Goal: Information Seeking & Learning: Learn about a topic

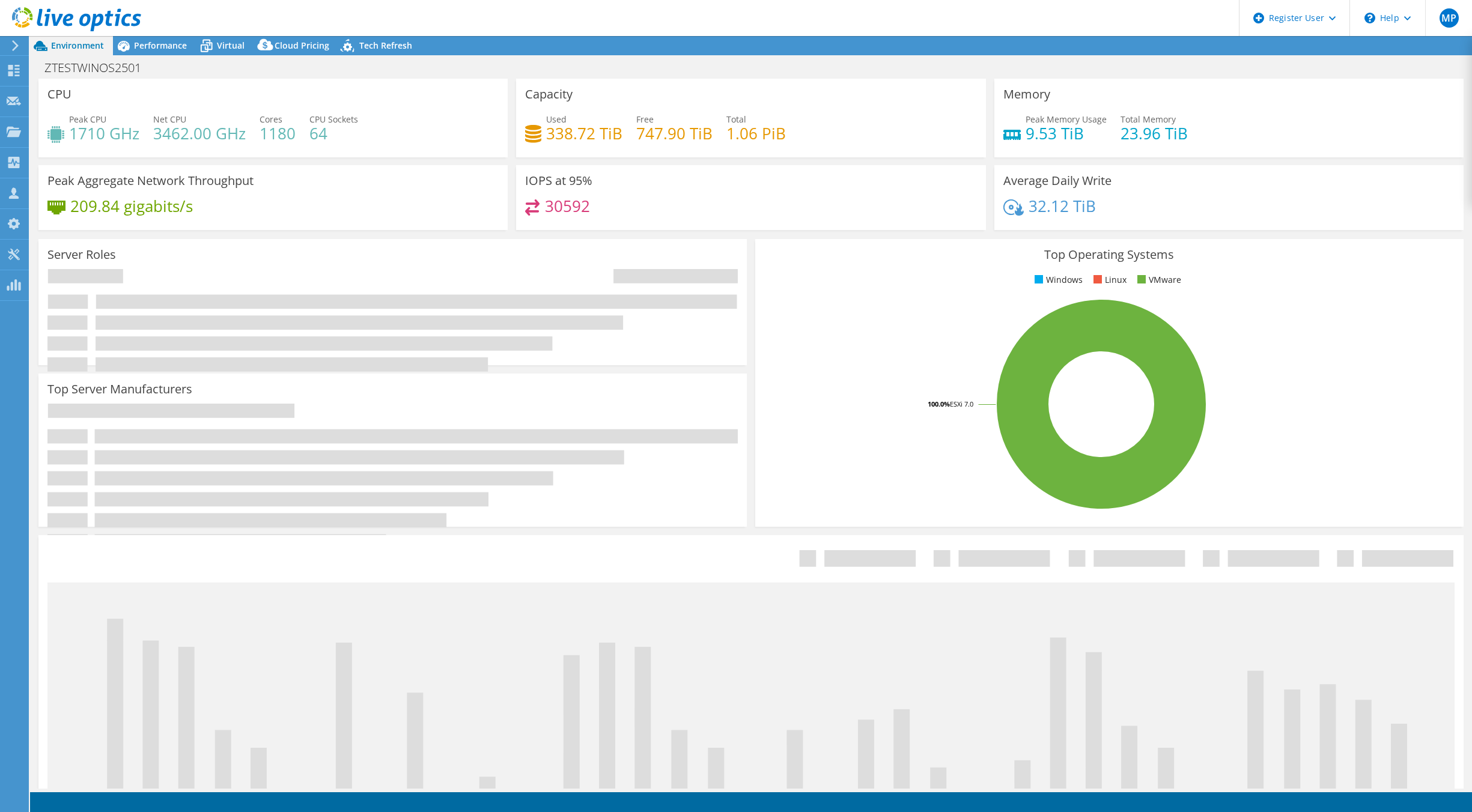
select select "USD"
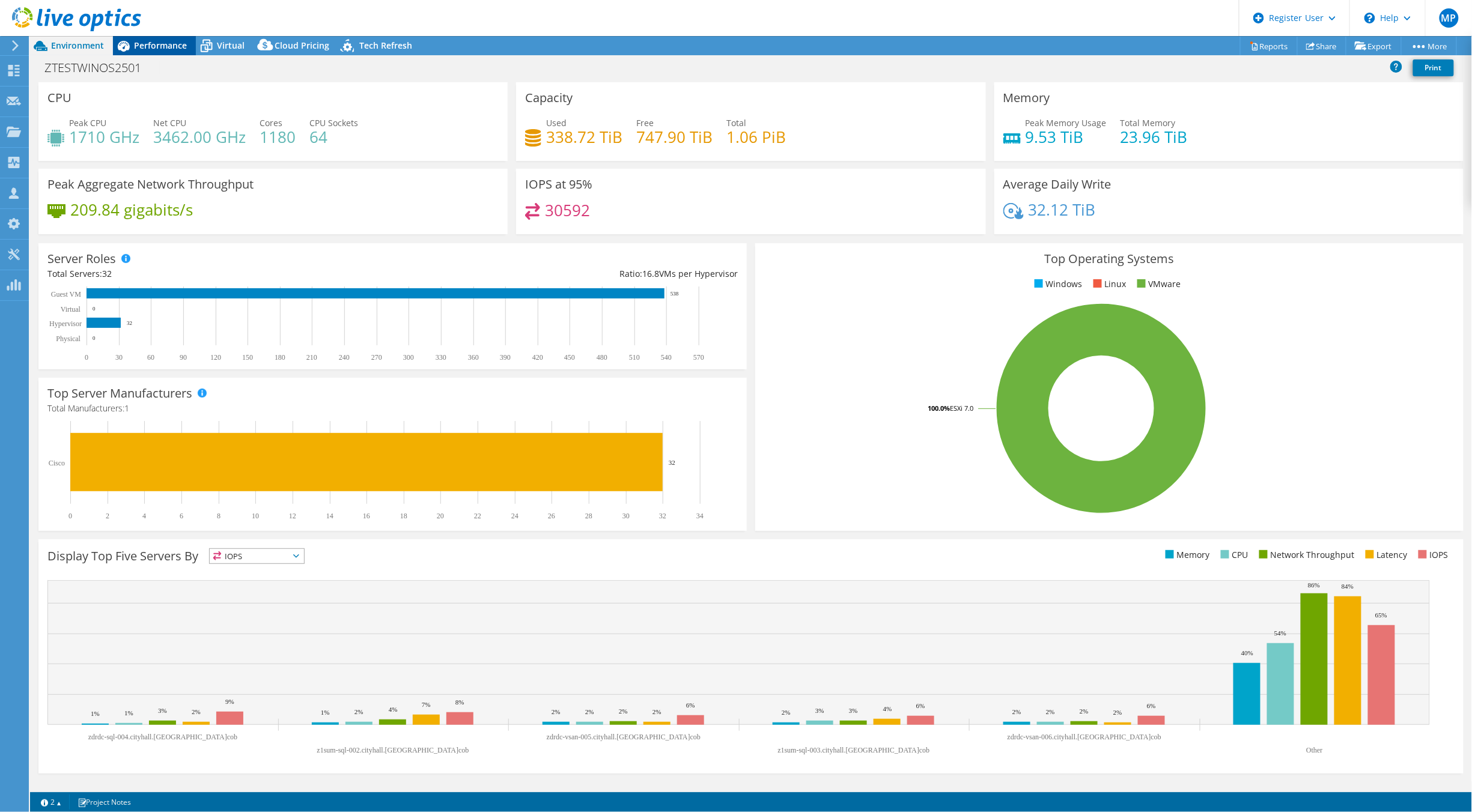
click at [144, 48] on span "Performance" at bounding box center [160, 45] width 53 height 12
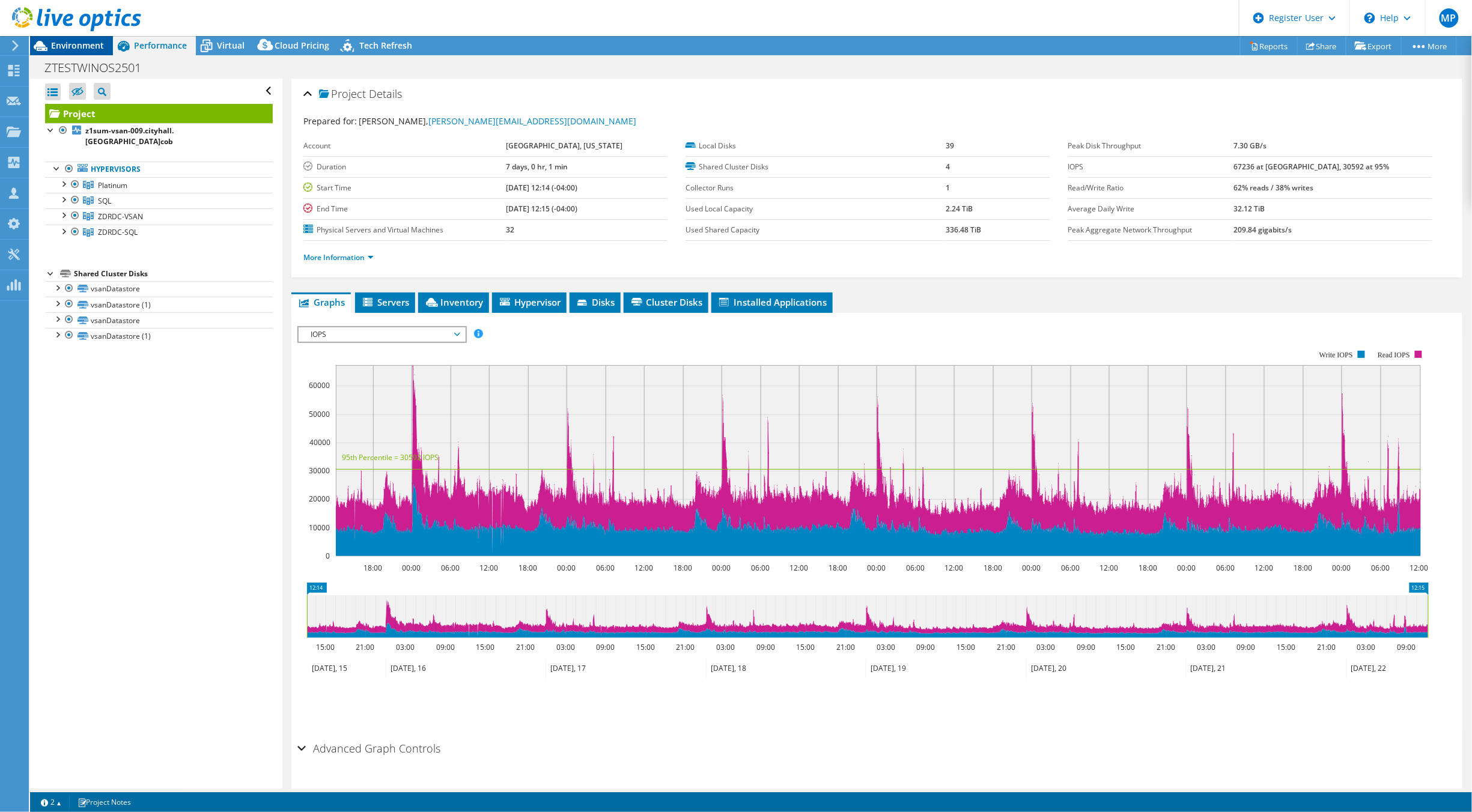
click at [78, 46] on span "Environment" at bounding box center [77, 45] width 53 height 12
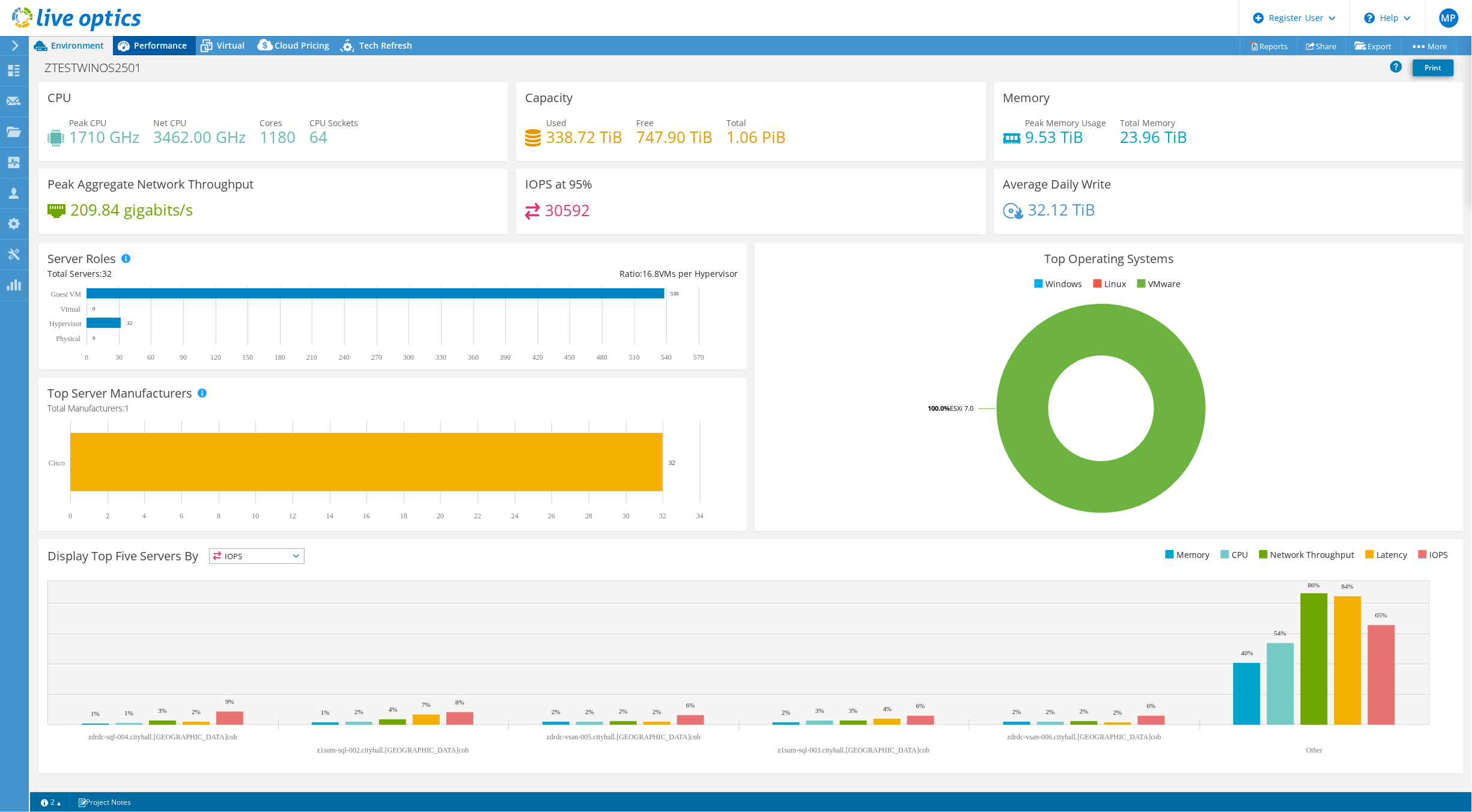
click at [169, 44] on span "Performance" at bounding box center [160, 45] width 53 height 12
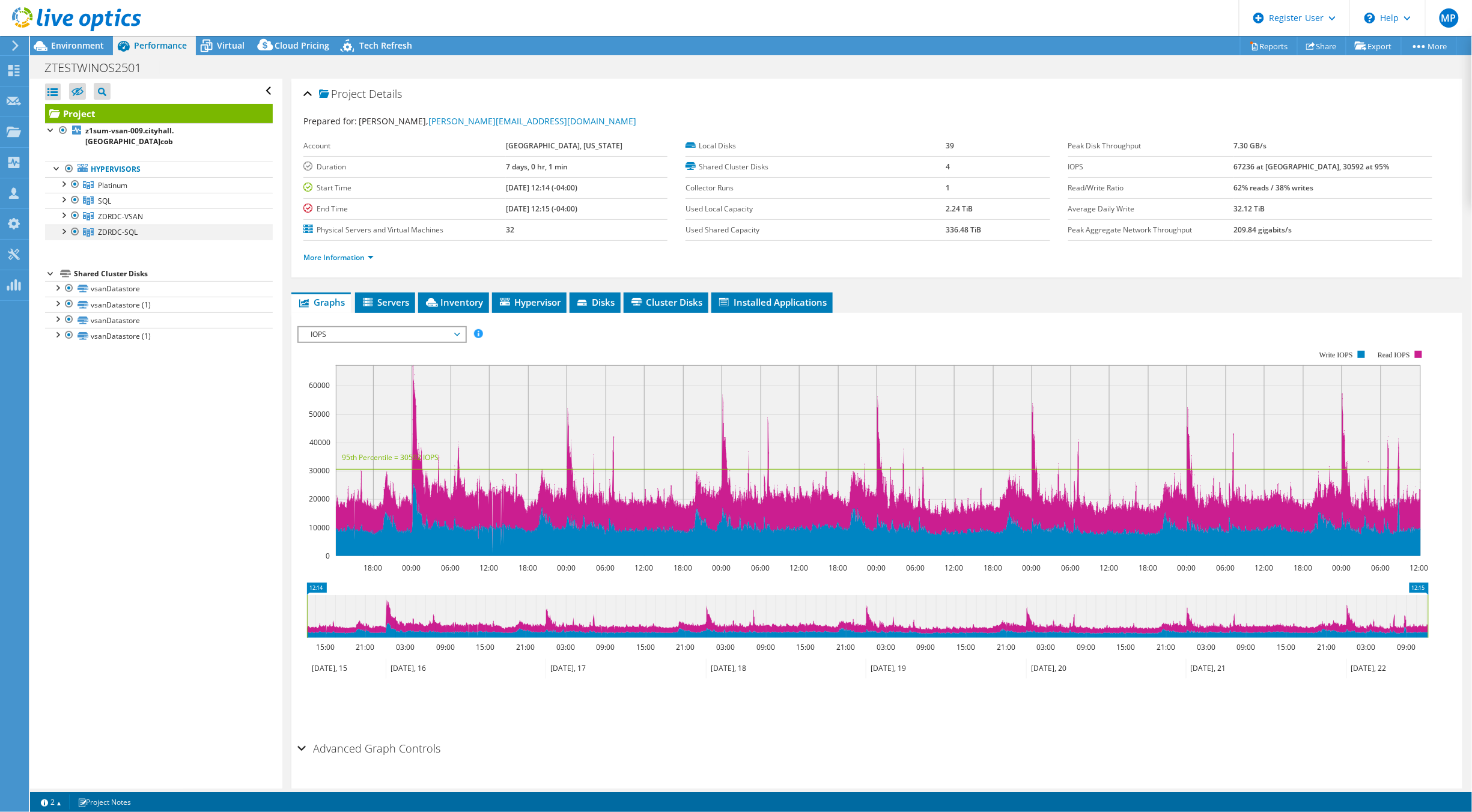
click at [64, 224] on div at bounding box center [63, 231] width 12 height 12
click at [63, 208] on div at bounding box center [63, 214] width 12 height 12
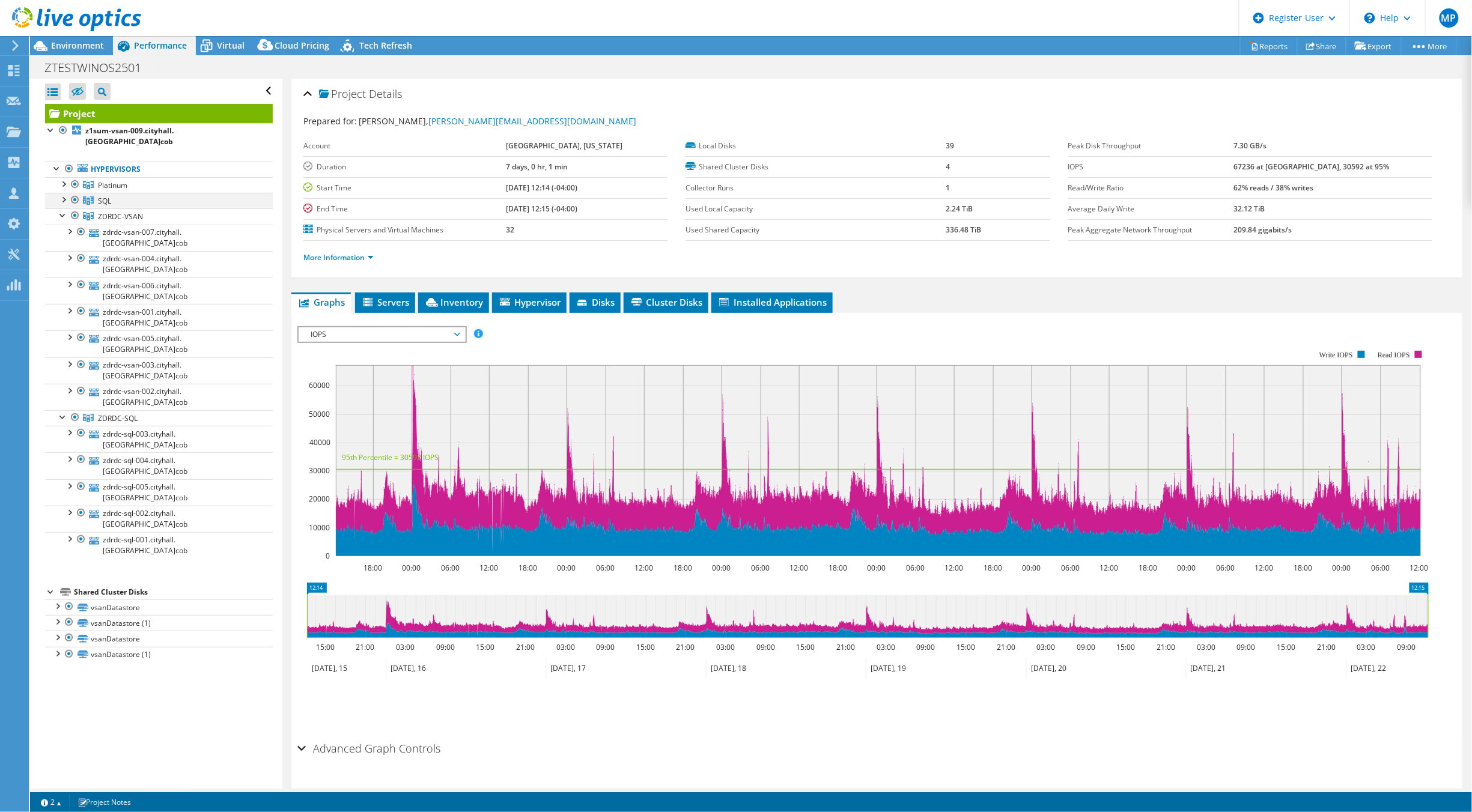
click at [67, 192] on div at bounding box center [63, 199] width 12 height 12
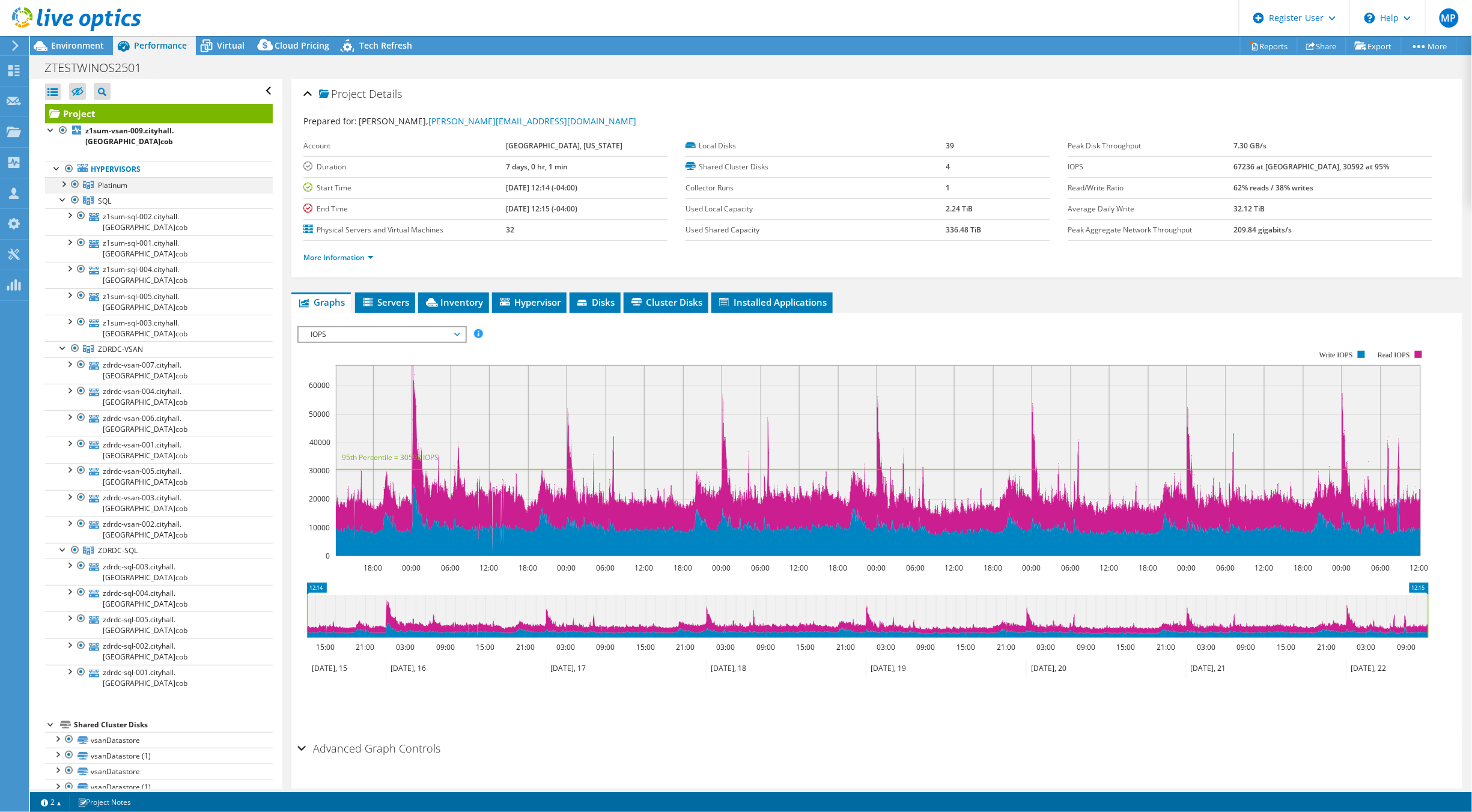
click at [65, 177] on div at bounding box center [63, 184] width 12 height 12
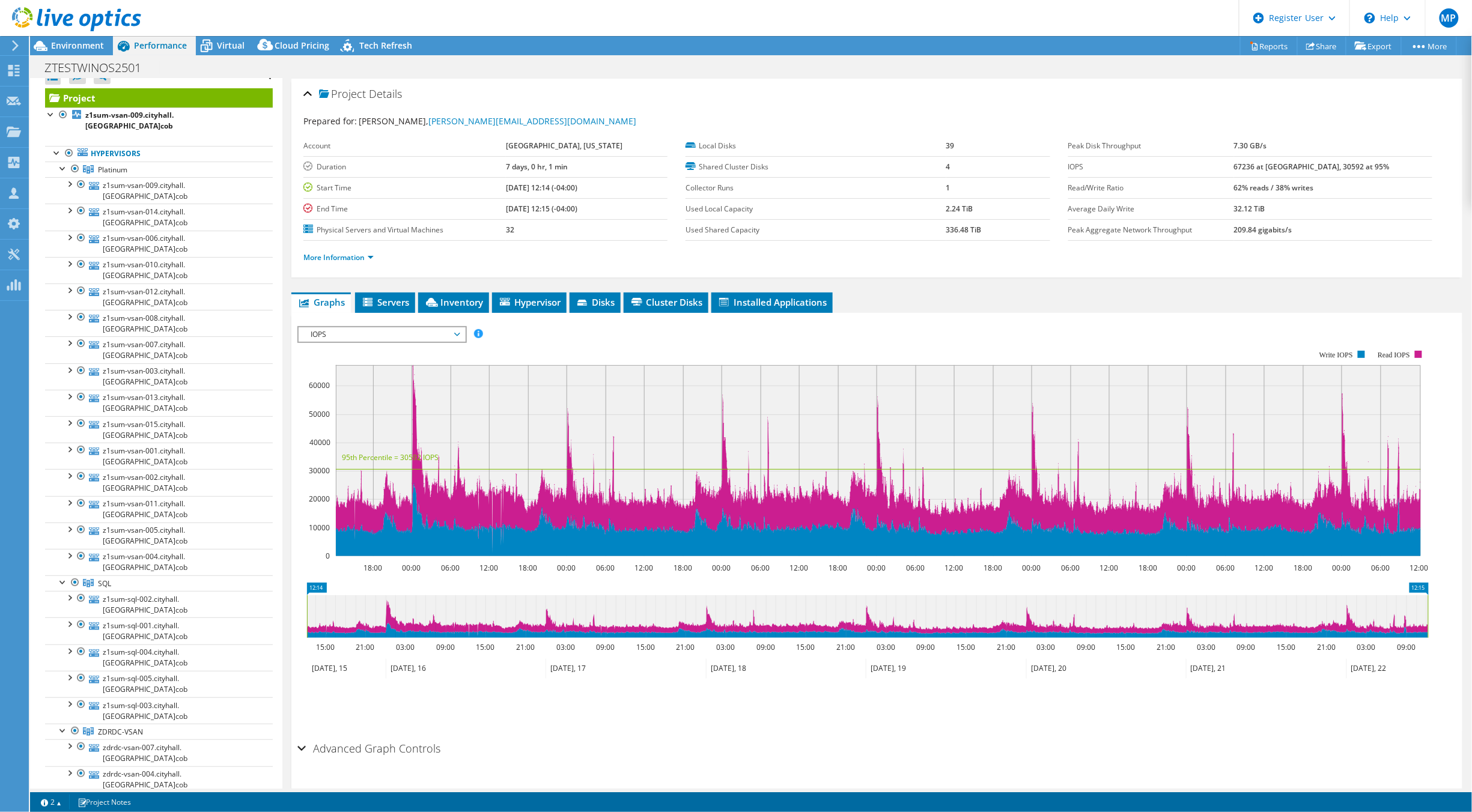
scroll to position [11, 0]
click at [356, 257] on link "More Information" at bounding box center [338, 257] width 70 height 10
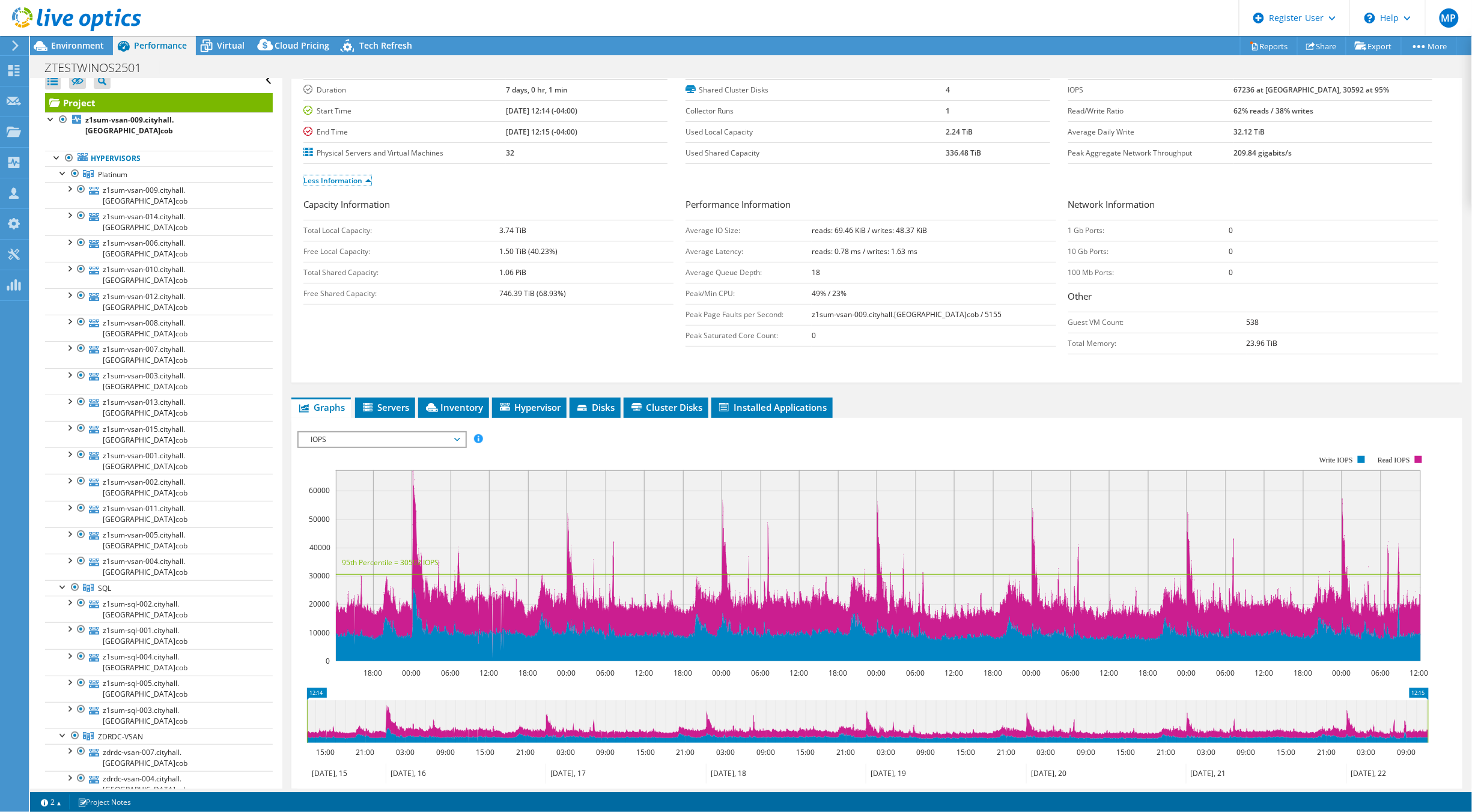
scroll to position [81, 0]
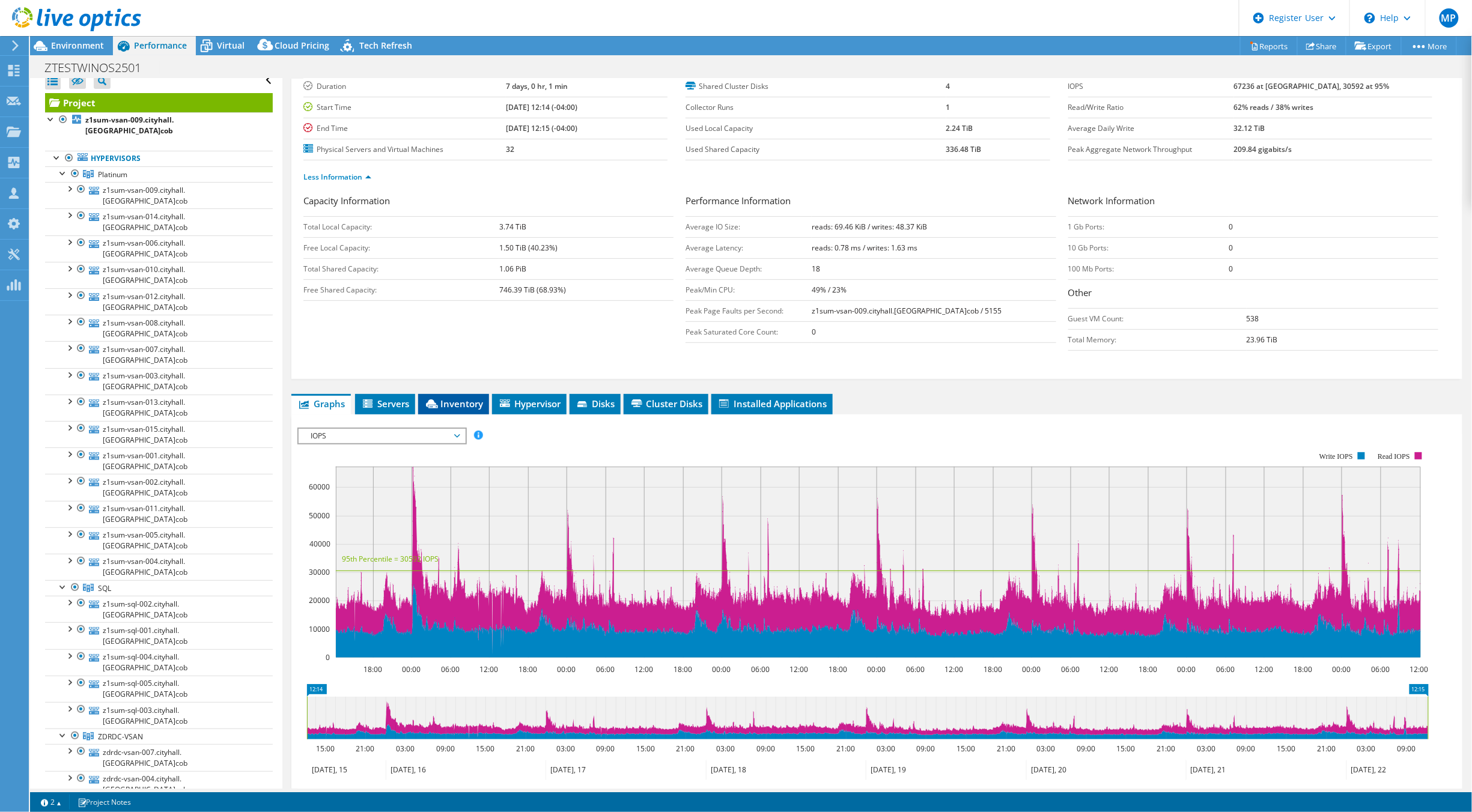
click at [464, 408] on span "Inventory" at bounding box center [453, 404] width 59 height 12
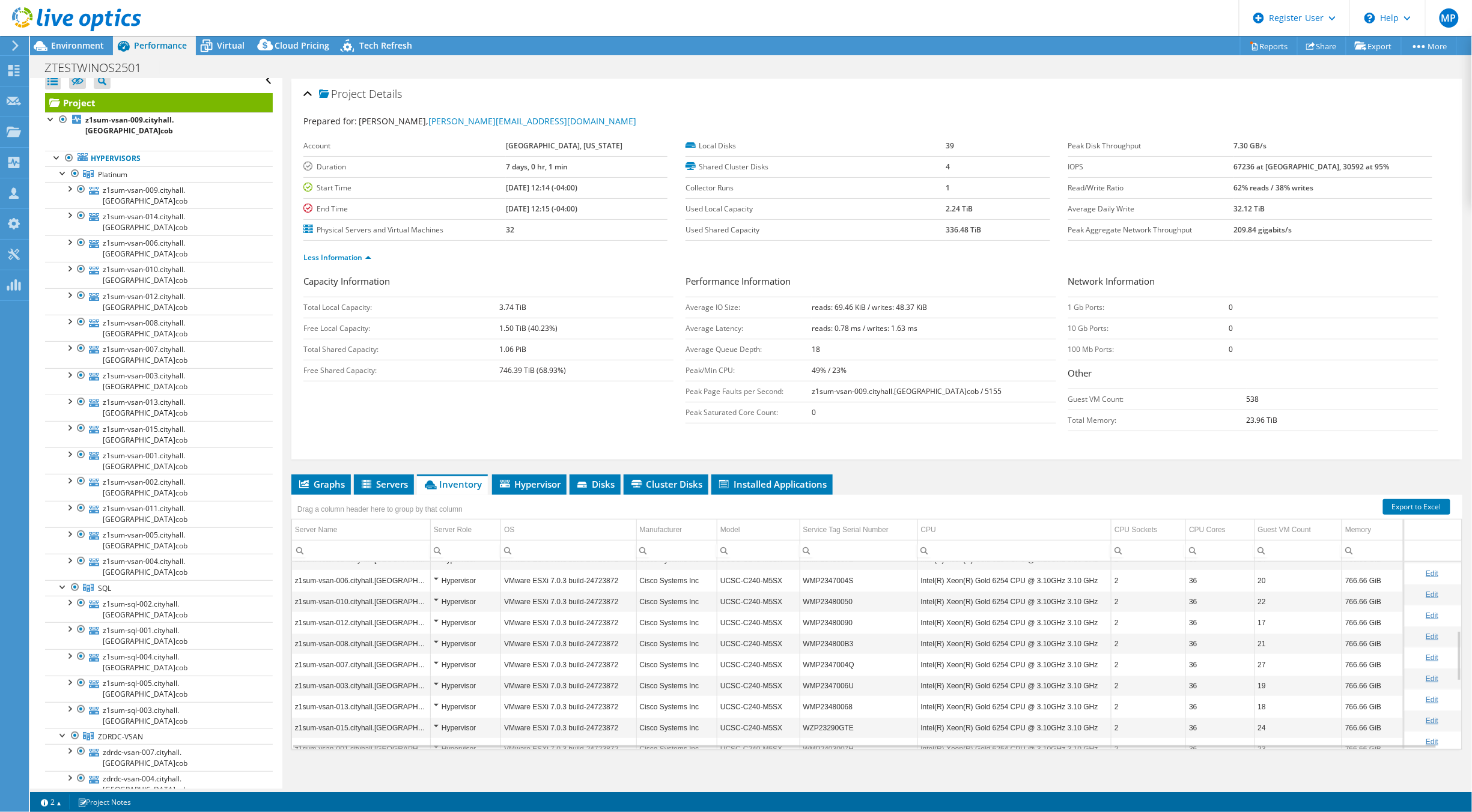
scroll to position [0, 0]
click at [74, 46] on span "Environment" at bounding box center [77, 45] width 53 height 12
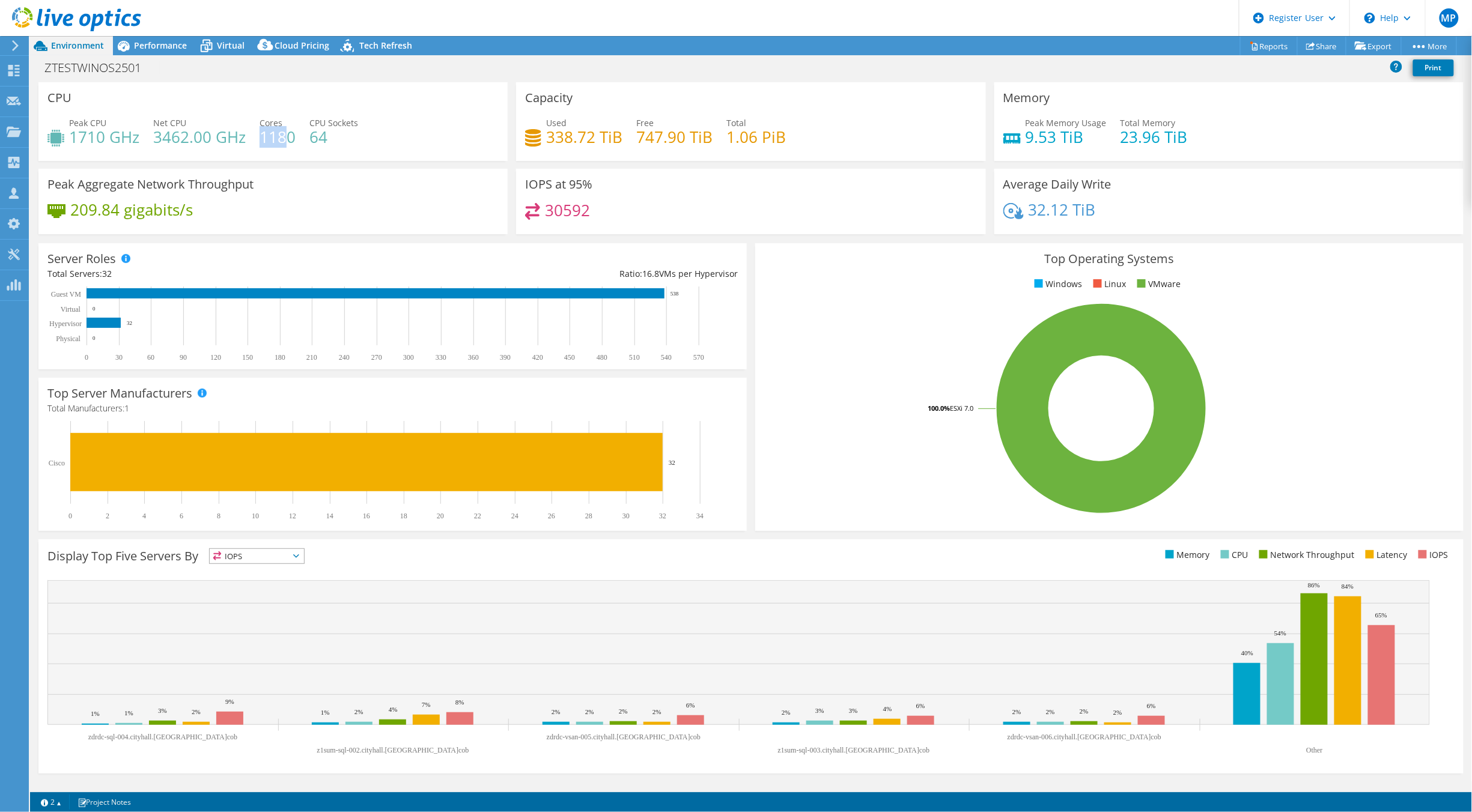
drag, startPoint x: 258, startPoint y: 137, endPoint x: 289, endPoint y: 143, distance: 31.6
click at [289, 143] on h4 "1180" at bounding box center [277, 136] width 36 height 13
drag, startPoint x: 289, startPoint y: 143, endPoint x: 297, endPoint y: 171, distance: 29.1
click at [297, 171] on div "Peak Aggregate Network Throughput 209.84 gigabits/s" at bounding box center [272, 201] width 469 height 66
drag, startPoint x: 305, startPoint y: 143, endPoint x: 330, endPoint y: 145, distance: 25.1
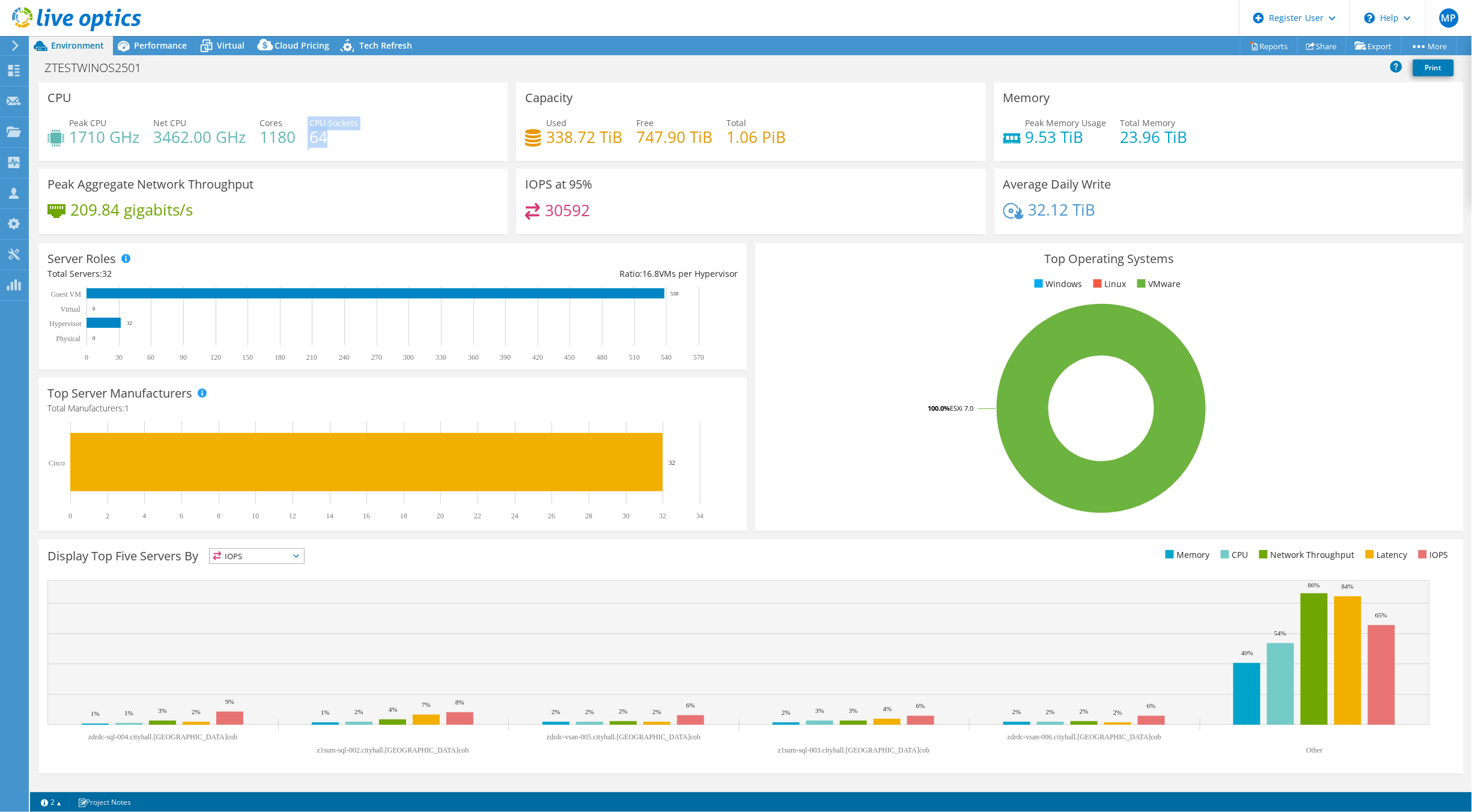
click at [330, 145] on div "Peak CPU 1710 GHz Net CPU 3462.00 GHz Cores 1180 CPU Sockets 64" at bounding box center [273, 136] width 451 height 39
drag, startPoint x: 330, startPoint y: 145, endPoint x: 323, endPoint y: 172, distance: 27.9
click at [323, 172] on div "Peak Aggregate Network Throughput 209.84 gigabits/s" at bounding box center [272, 201] width 469 height 66
click at [168, 36] on div "Performance" at bounding box center [154, 46] width 83 height 19
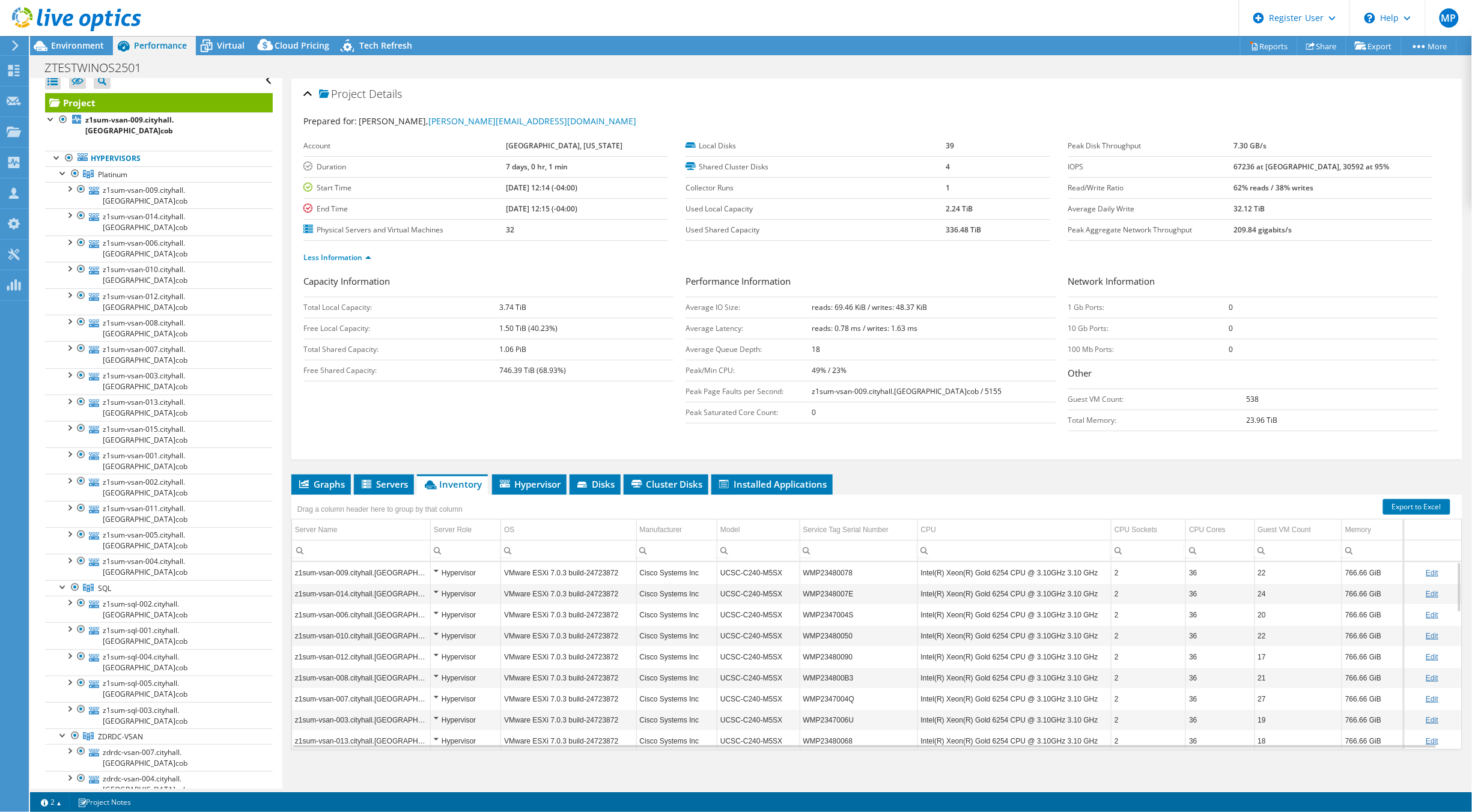
scroll to position [10, 0]
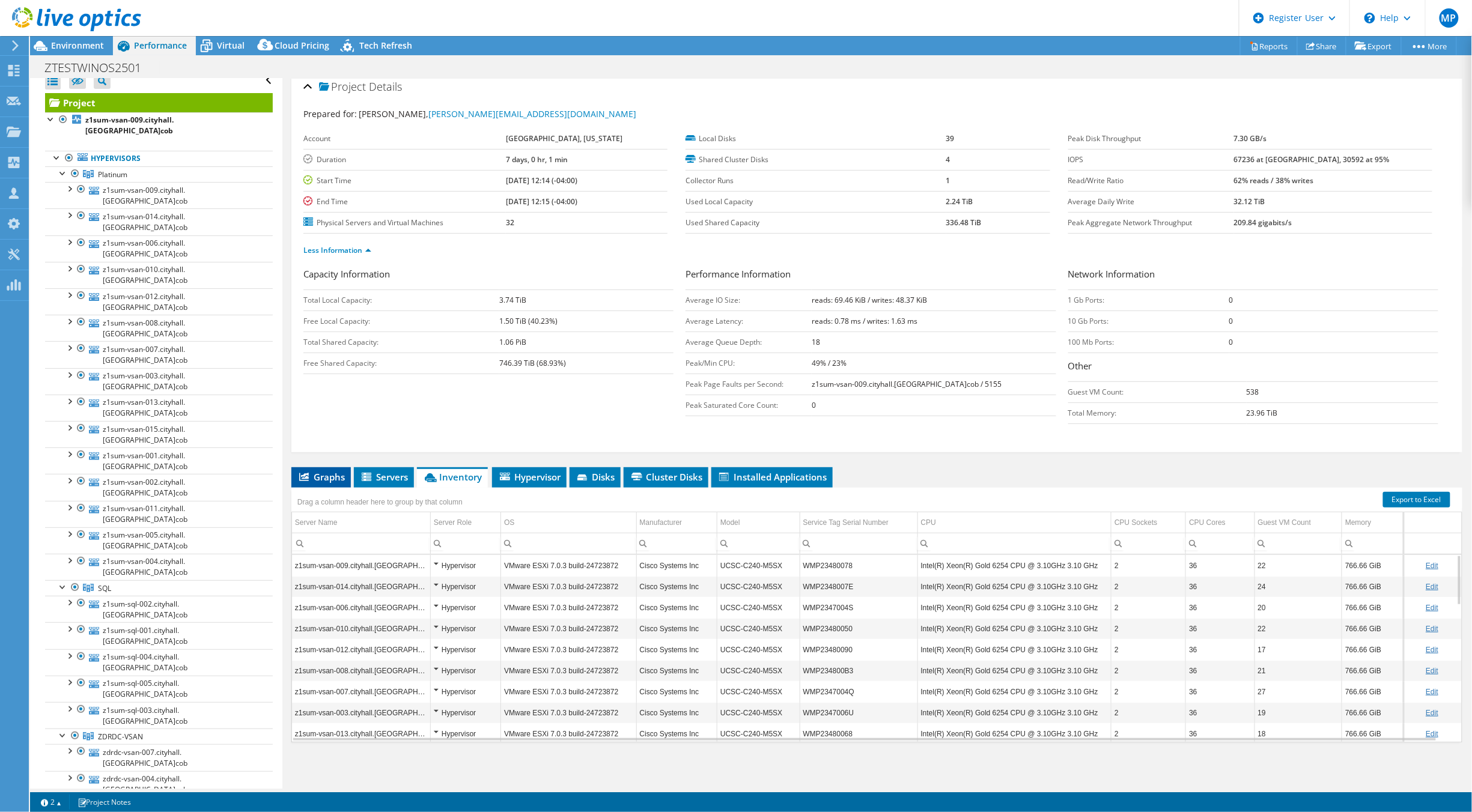
click at [317, 472] on span "Graphs" at bounding box center [322, 477] width 48 height 12
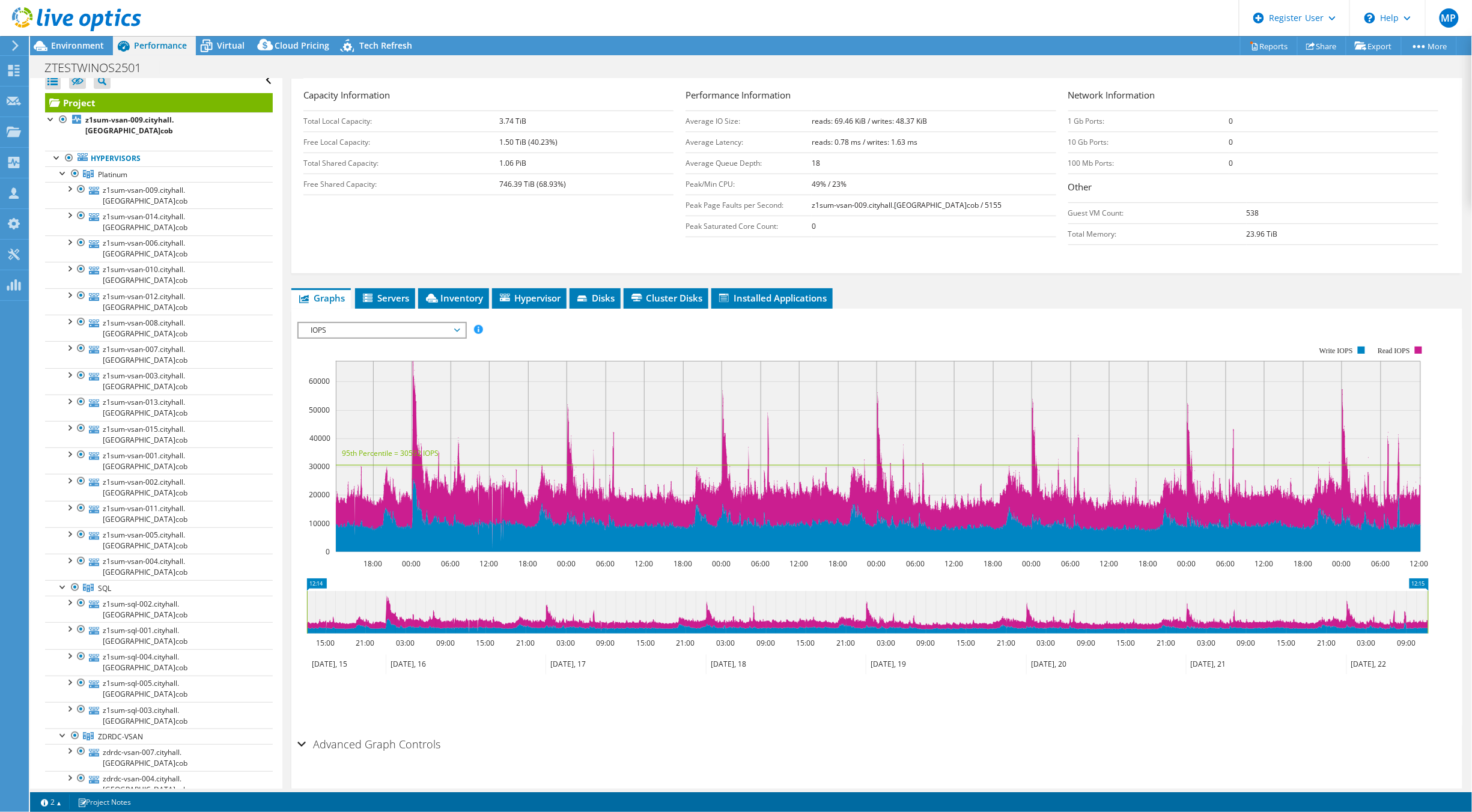
scroll to position [188, 0]
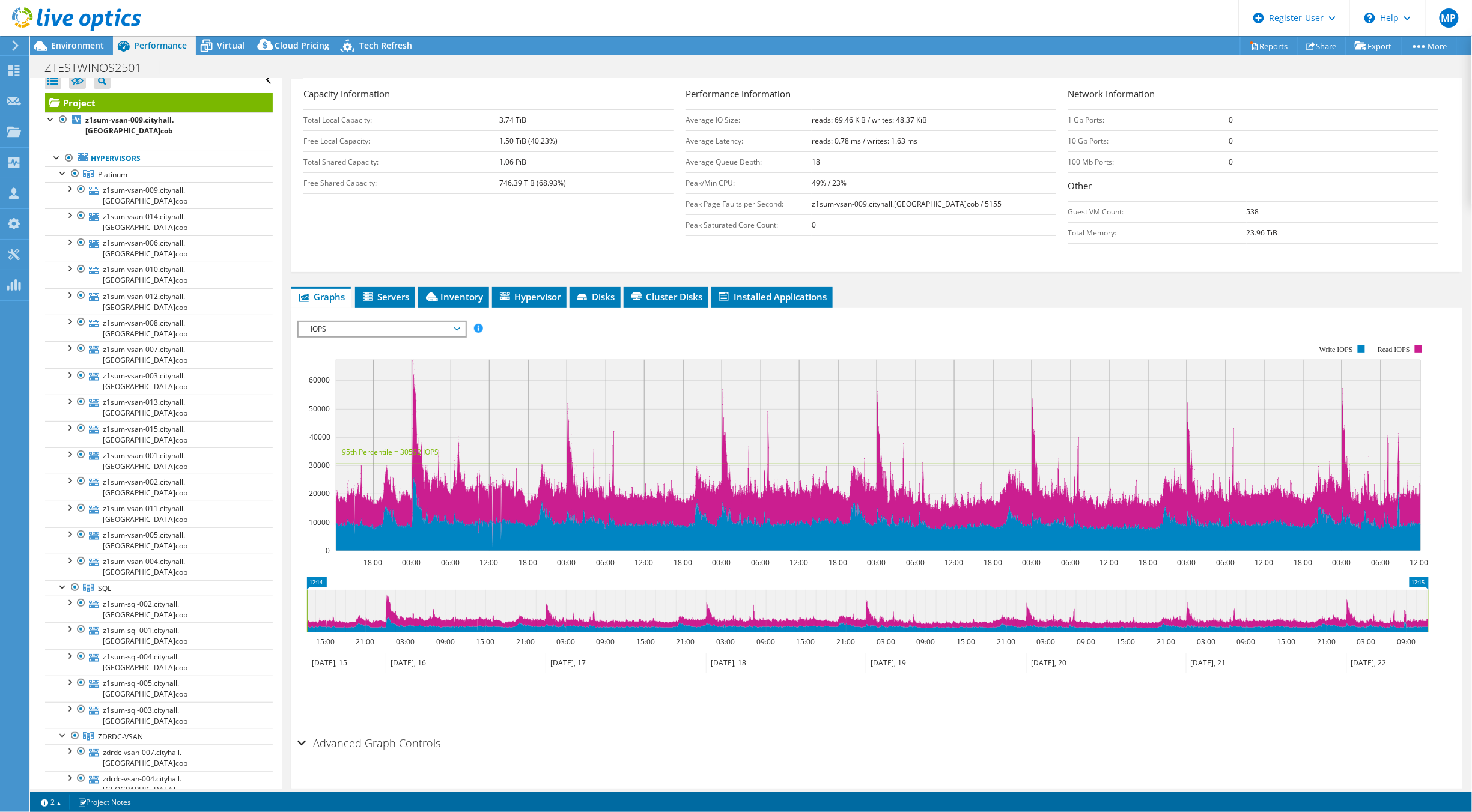
click at [459, 333] on span "IOPS" at bounding box center [382, 329] width 167 height 14
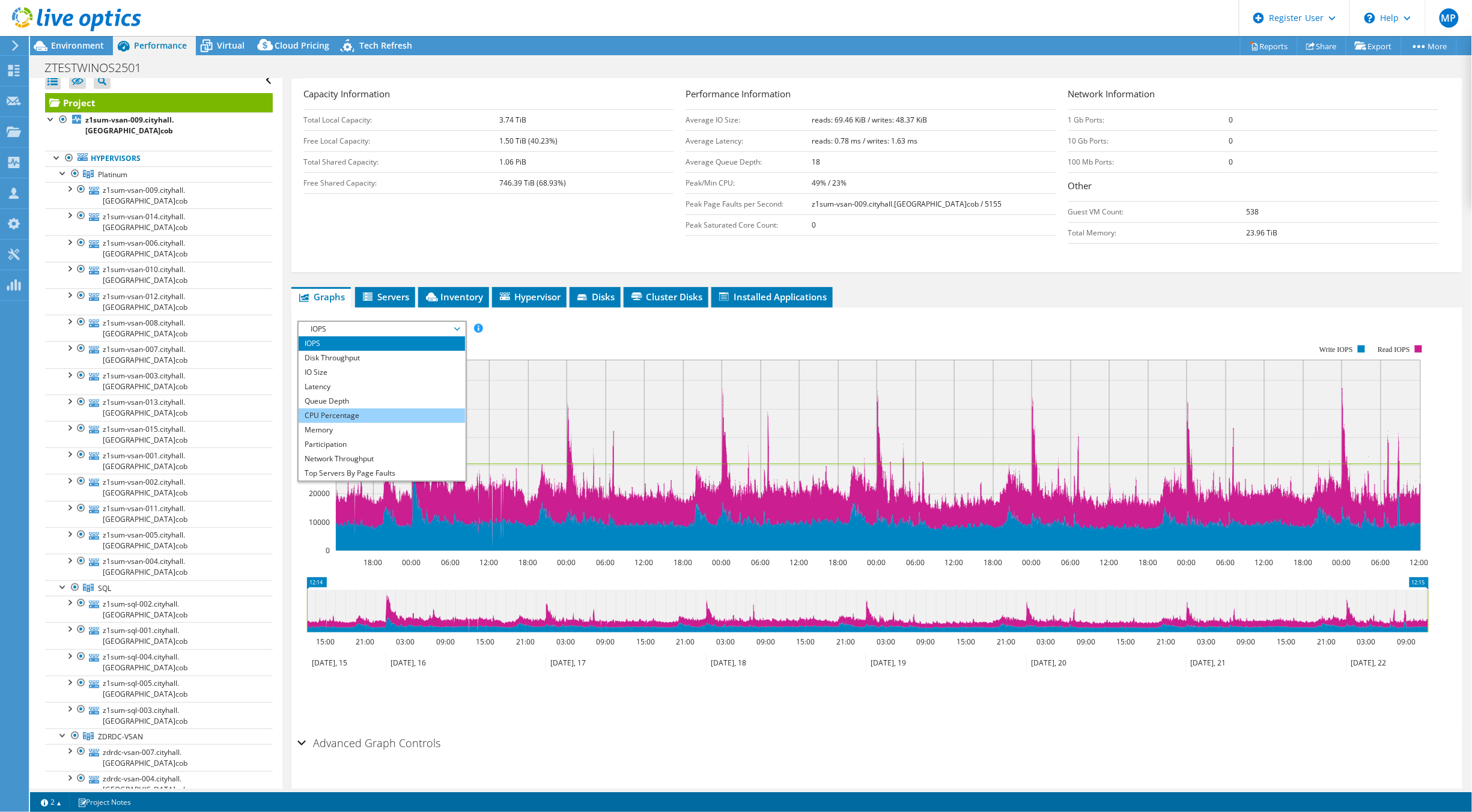
scroll to position [43, 0]
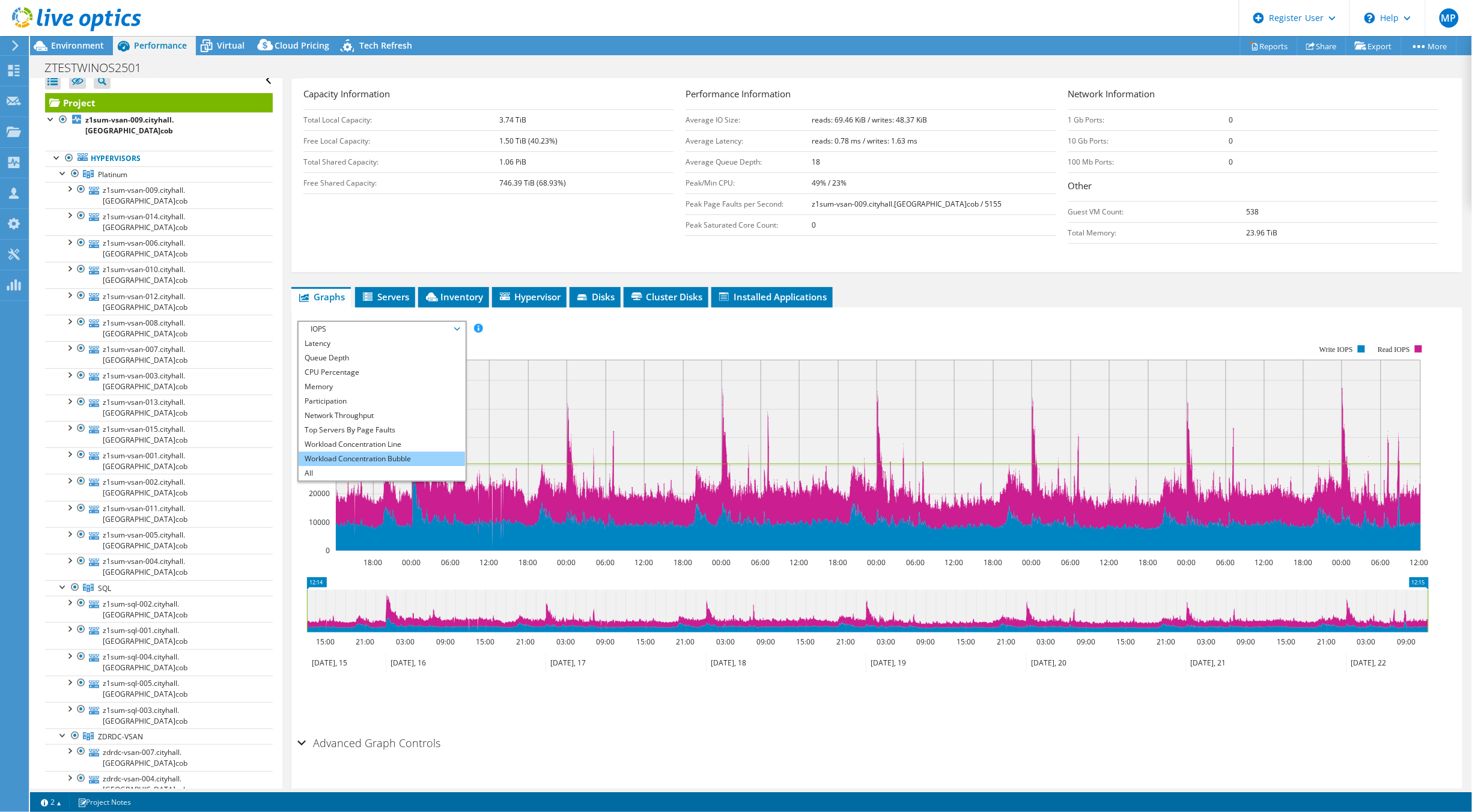
click at [383, 455] on li "Workload Concentration Bubble" at bounding box center [382, 459] width 167 height 14
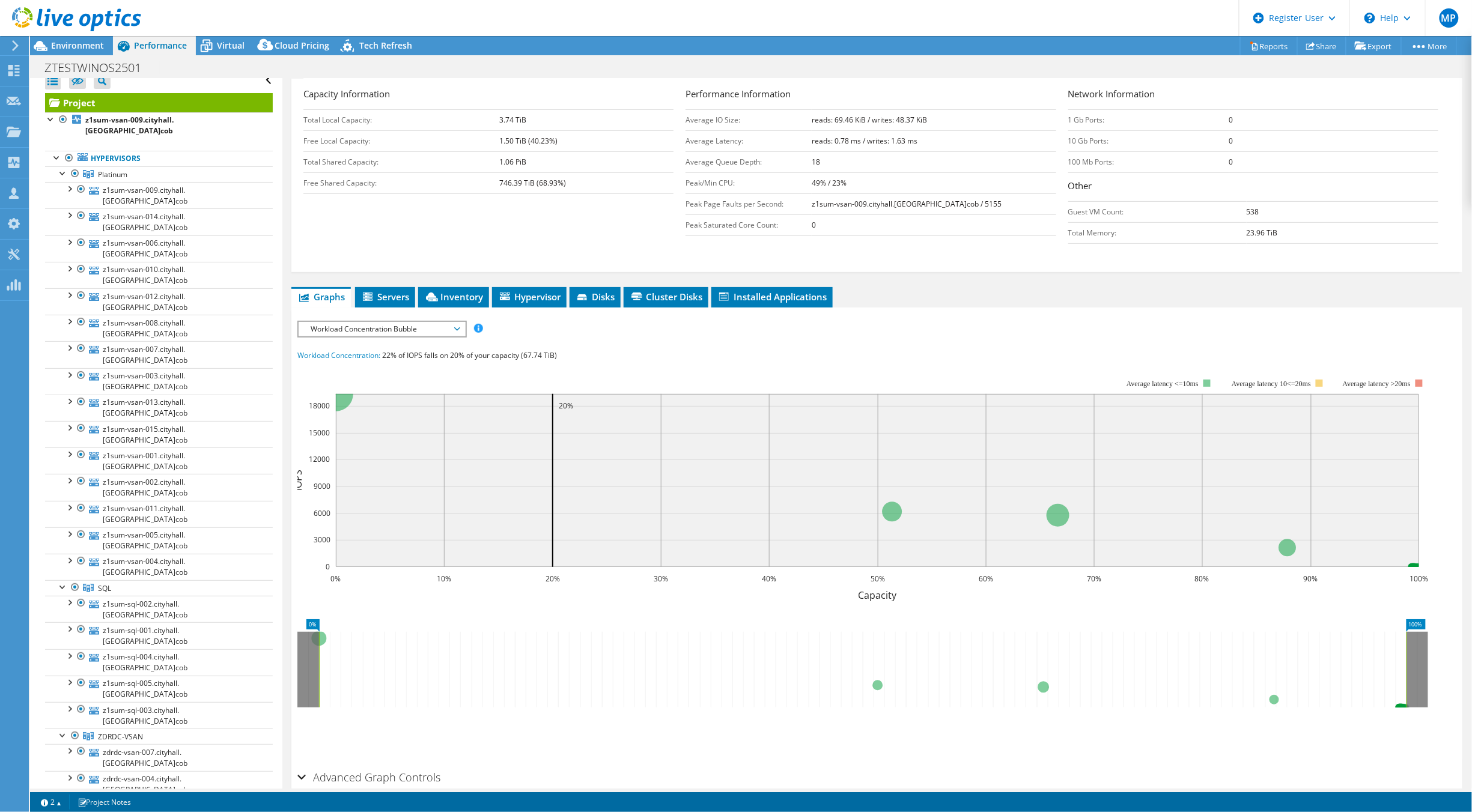
click at [460, 333] on span "Workload Concentration Bubble" at bounding box center [382, 329] width 167 height 14
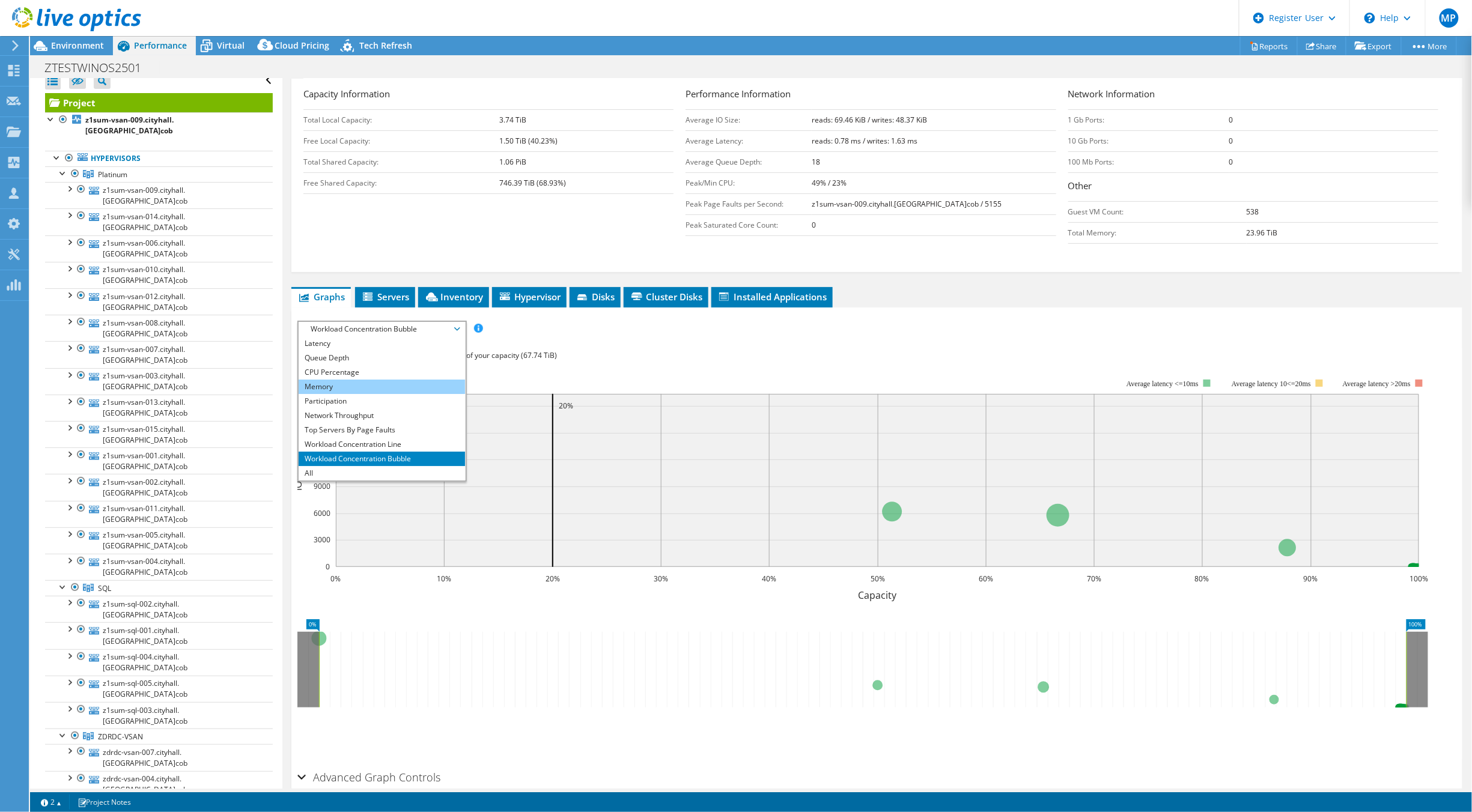
click at [369, 390] on li "Memory" at bounding box center [382, 386] width 167 height 14
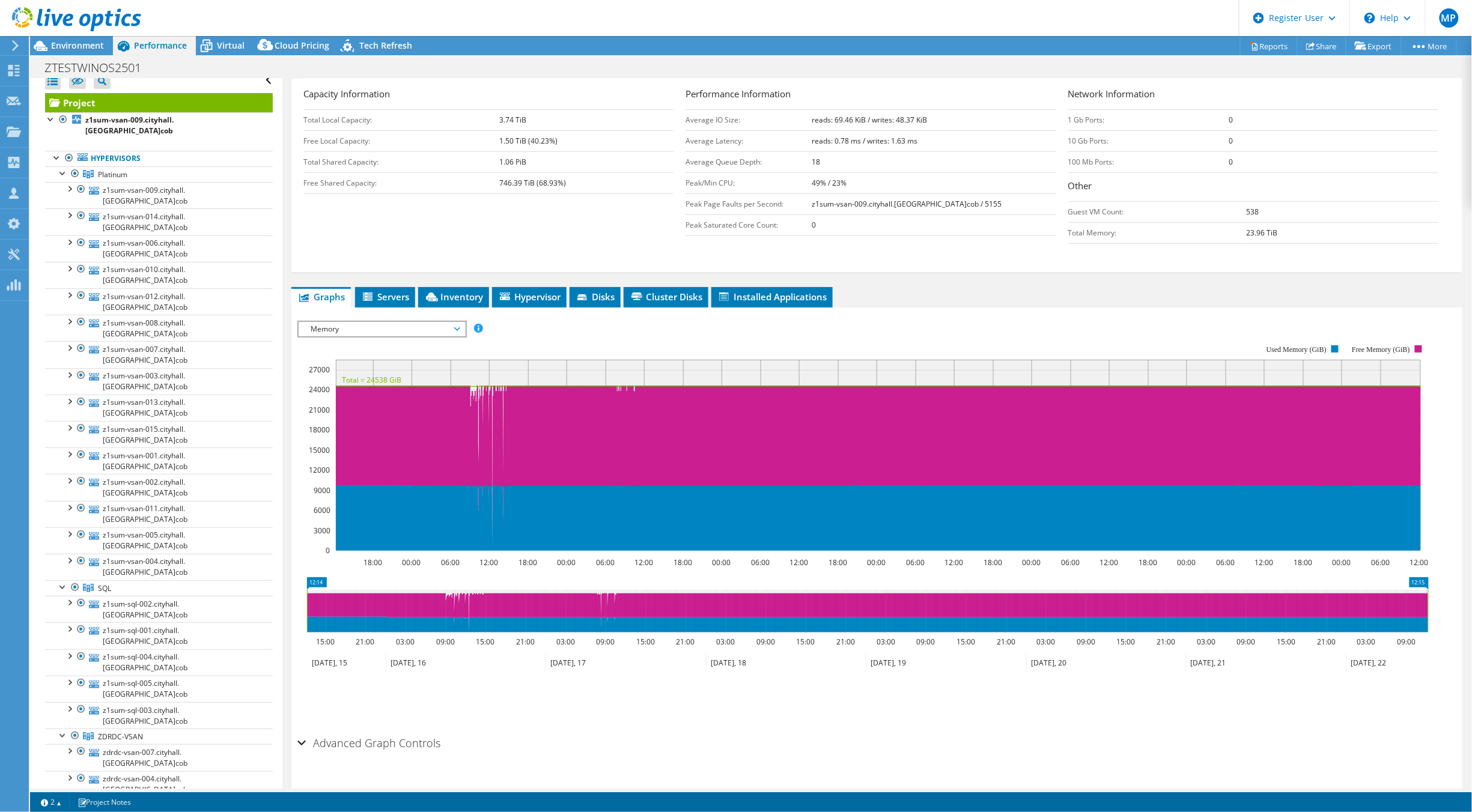
click at [462, 334] on span "Memory" at bounding box center [382, 329] width 167 height 14
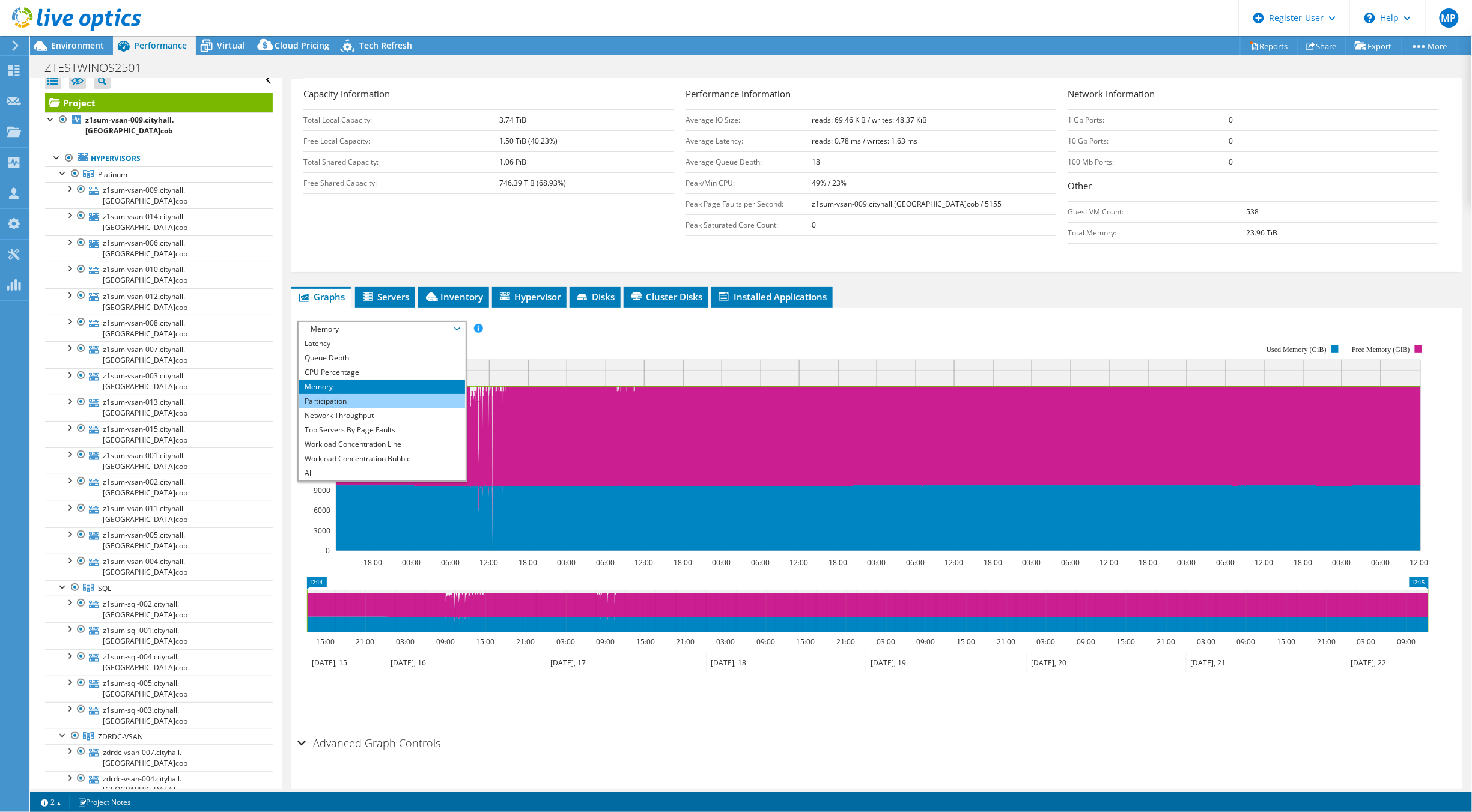
scroll to position [0, 0]
click at [549, 351] on rect at bounding box center [863, 448] width 1131 height 240
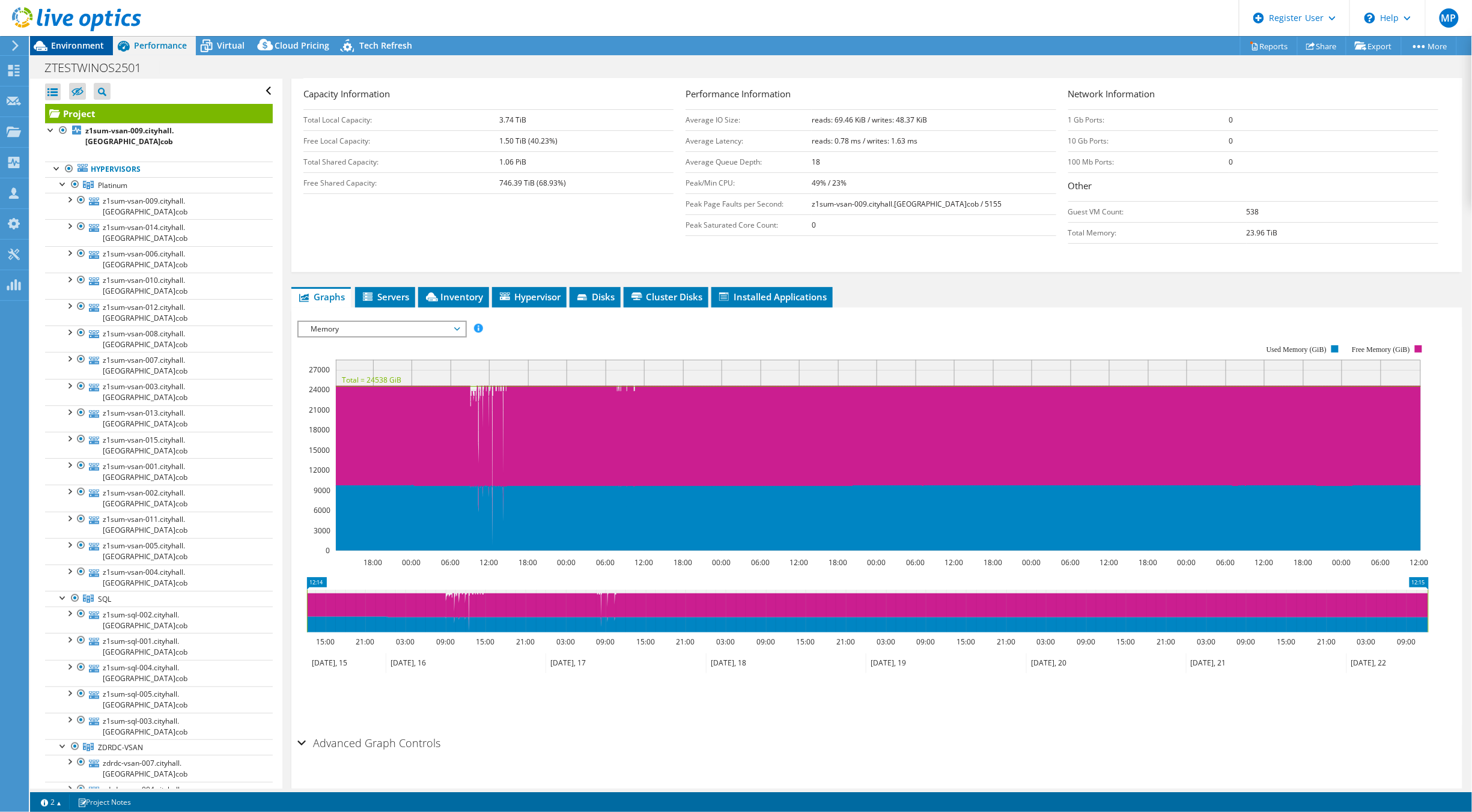
click at [82, 42] on span "Environment" at bounding box center [77, 45] width 53 height 12
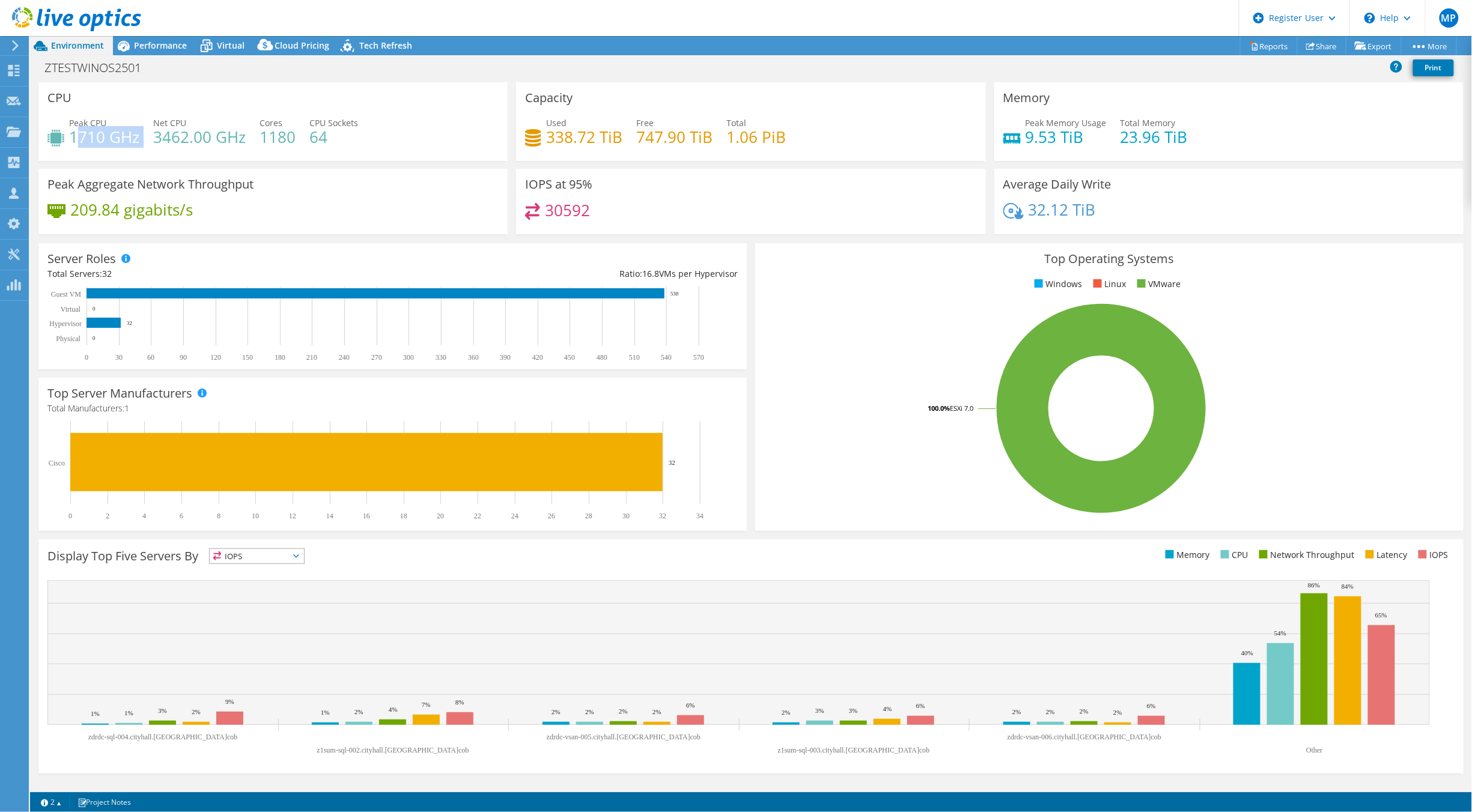
drag, startPoint x: 74, startPoint y: 143, endPoint x: 150, endPoint y: 147, distance: 76.1
click at [150, 147] on div "Peak CPU 1710 GHz Net CPU 3462.00 GHz Cores 1180 CPU Sockets 64" at bounding box center [273, 136] width 451 height 39
